Goal: Navigation & Orientation: Find specific page/section

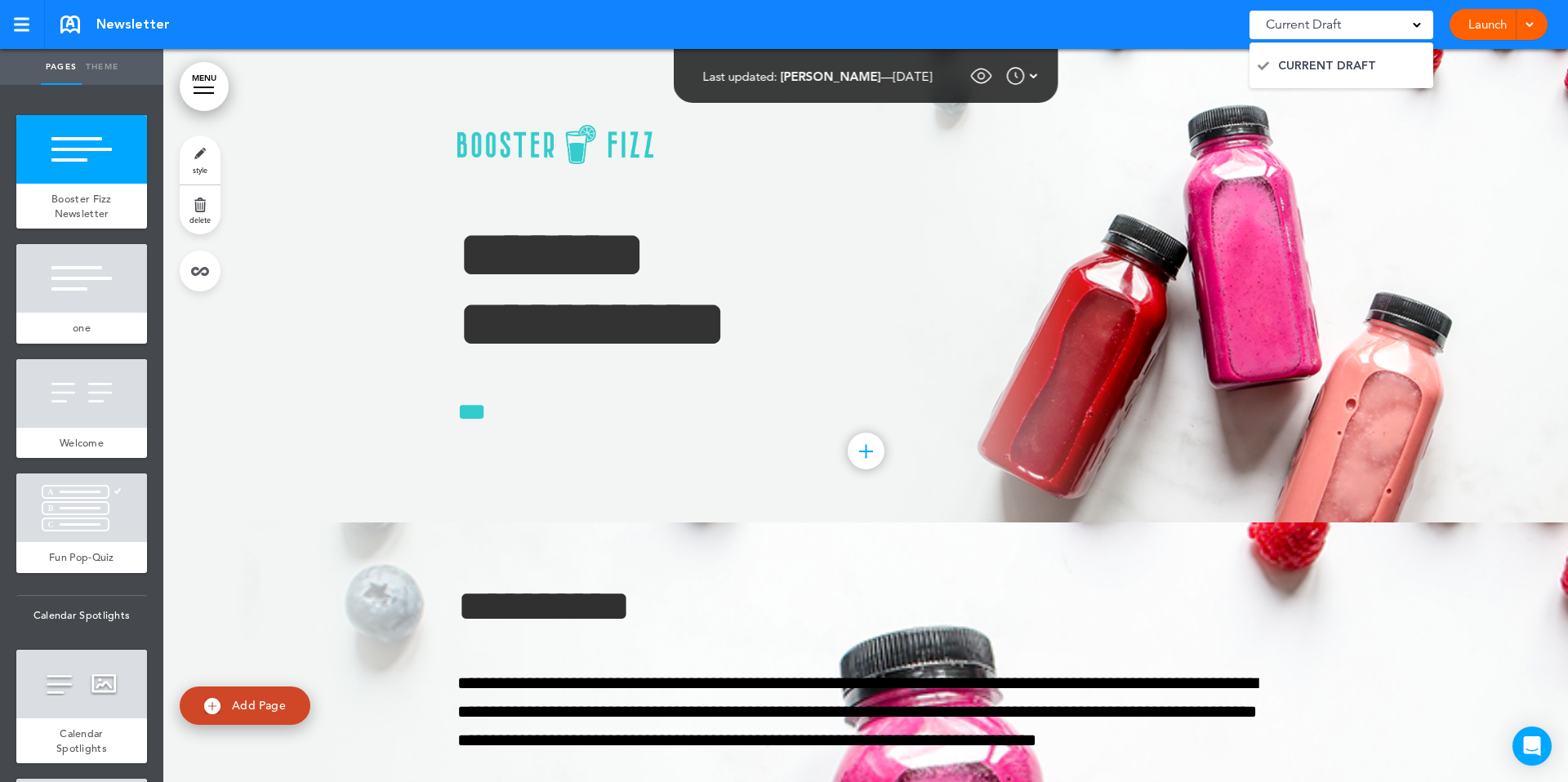
click at [1535, 34] on div at bounding box center [1527, 24] width 16 height 31
